Goal: Task Accomplishment & Management: Use online tool/utility

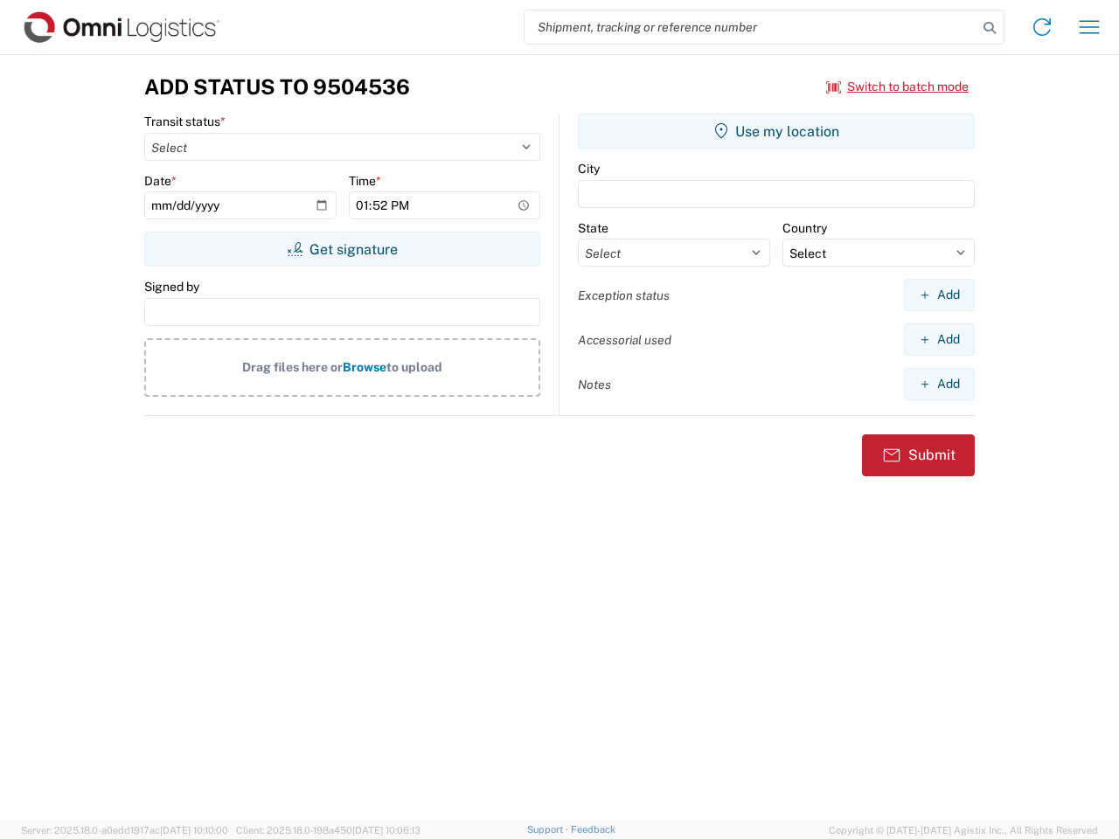
click at [751, 27] on input "search" at bounding box center [751, 26] width 453 height 33
click at [990, 28] on icon at bounding box center [990, 28] width 24 height 24
click at [1042, 27] on icon at bounding box center [1042, 27] width 28 height 28
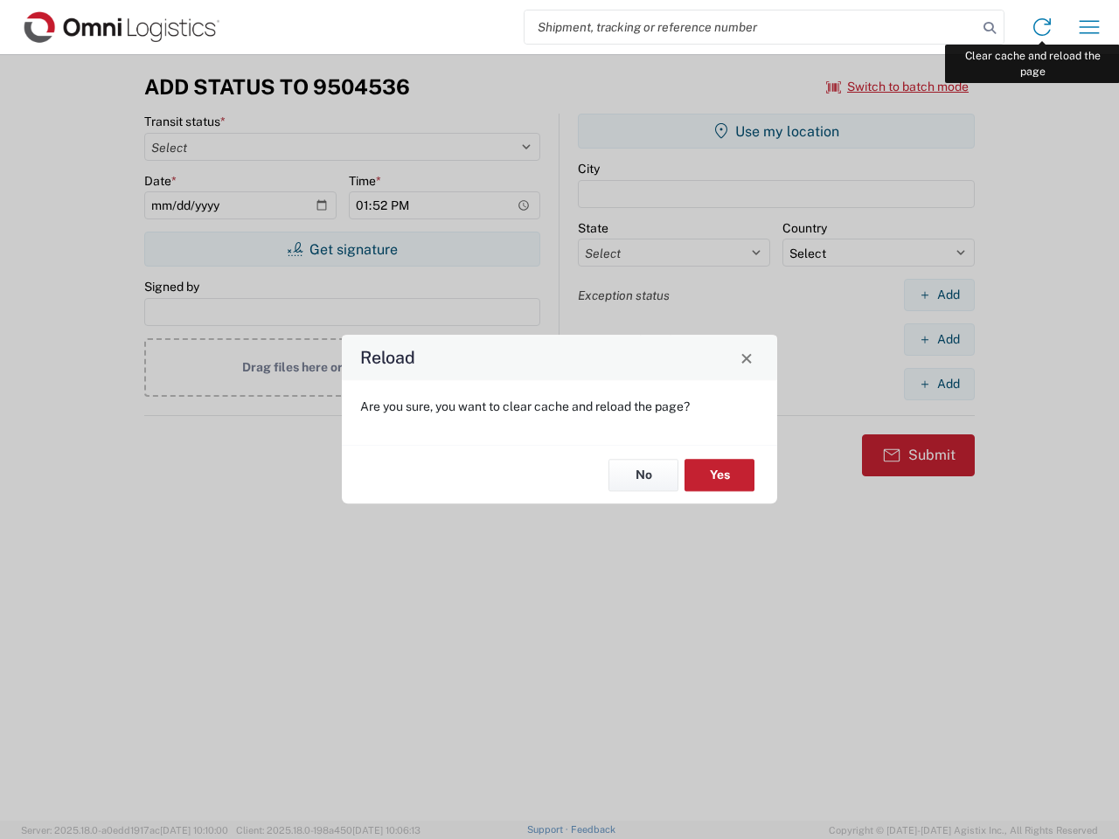
click at [1089, 27] on div "Reload Are you sure, you want to clear cache and reload the page? No Yes" at bounding box center [559, 419] width 1119 height 839
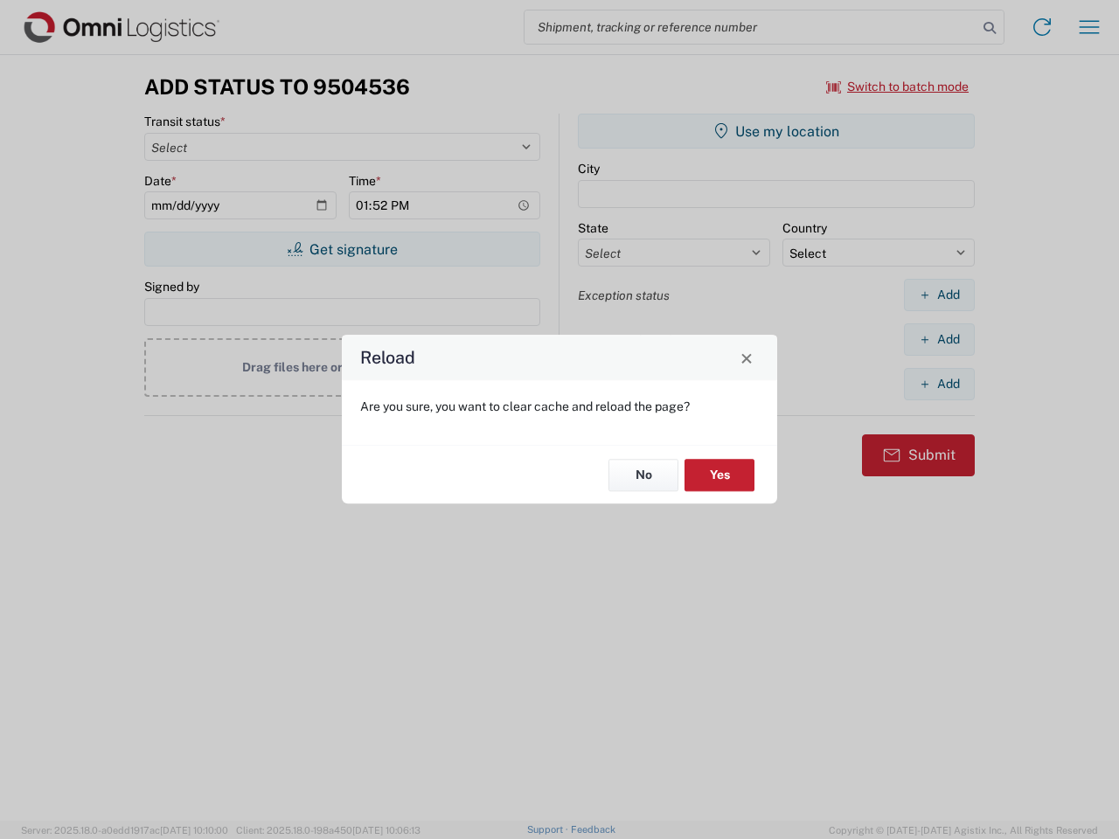
click at [898, 87] on div "Reload Are you sure, you want to clear cache and reload the page? No Yes" at bounding box center [559, 419] width 1119 height 839
click at [342, 249] on div "Reload Are you sure, you want to clear cache and reload the page? No Yes" at bounding box center [559, 419] width 1119 height 839
click at [776, 131] on div "Reload Are you sure, you want to clear cache and reload the page? No Yes" at bounding box center [559, 419] width 1119 height 839
click at [939, 295] on div "Reload Are you sure, you want to clear cache and reload the page? No Yes" at bounding box center [559, 419] width 1119 height 839
click at [939, 339] on div "Reload Are you sure, you want to clear cache and reload the page? No Yes" at bounding box center [559, 419] width 1119 height 839
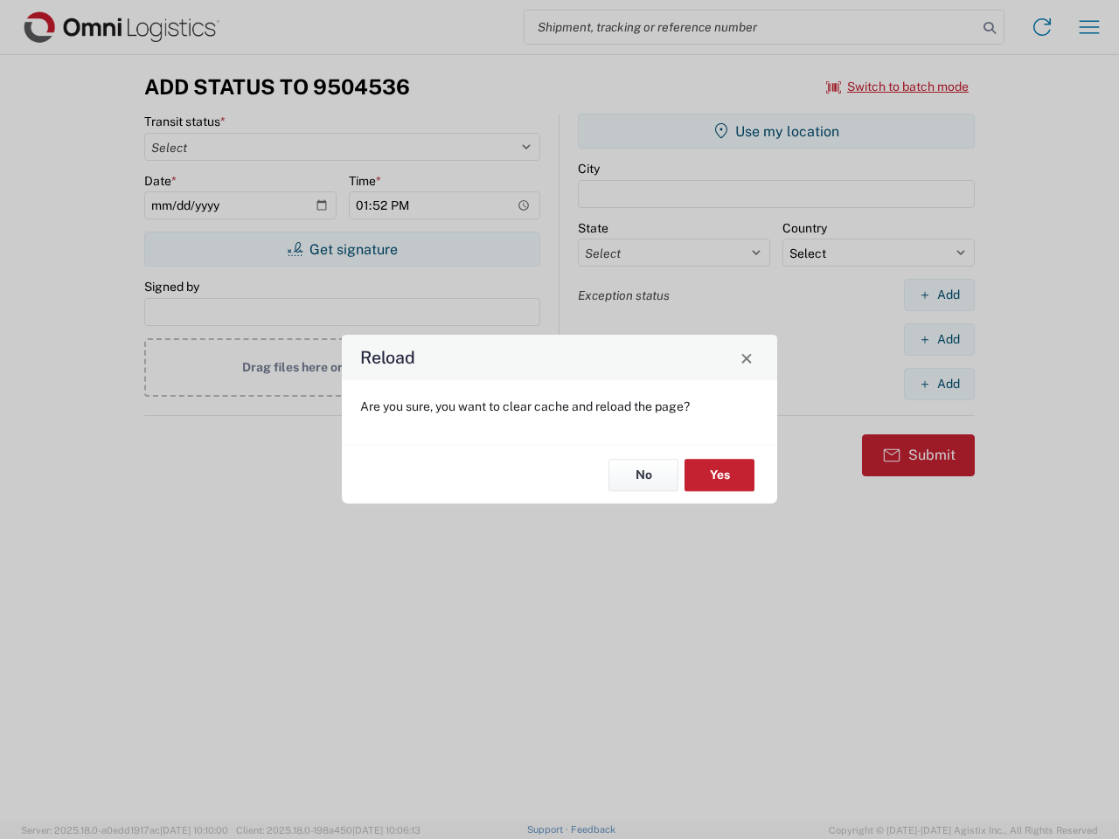
click at [939, 384] on div "Reload Are you sure, you want to clear cache and reload the page? No Yes" at bounding box center [559, 419] width 1119 height 839
